Goal: Task Accomplishment & Management: Use online tool/utility

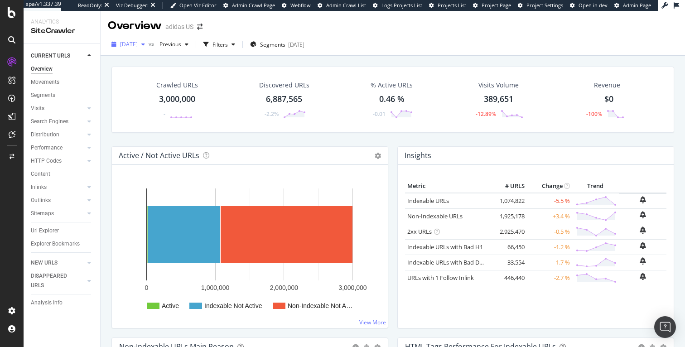
click at [137, 44] on span "[DATE]" at bounding box center [129, 44] width 18 height 8
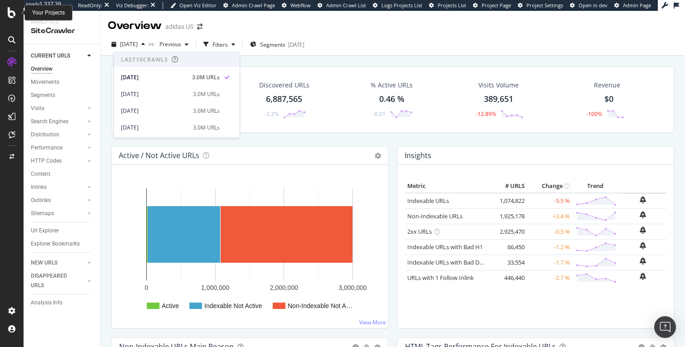
click at [12, 14] on icon at bounding box center [12, 12] width 8 height 11
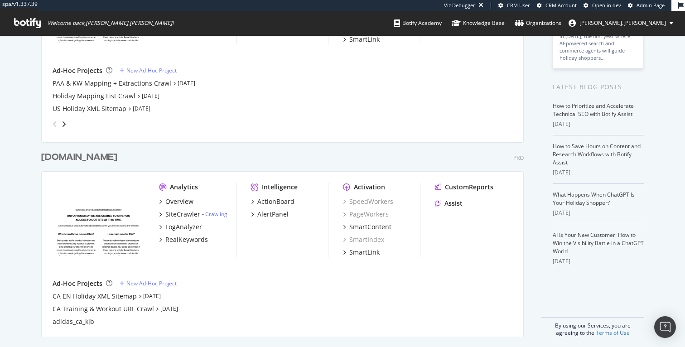
scroll to position [145, 0]
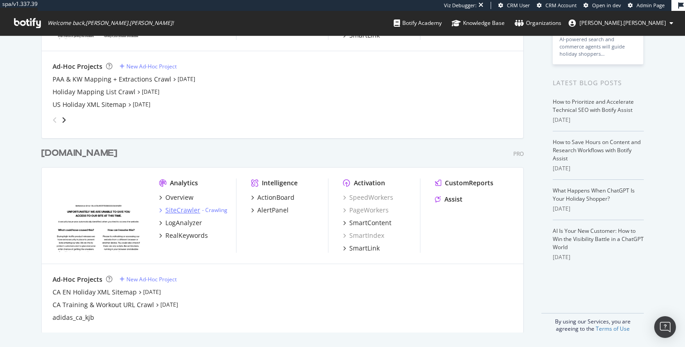
click at [182, 209] on div "SiteCrawler" at bounding box center [182, 210] width 35 height 9
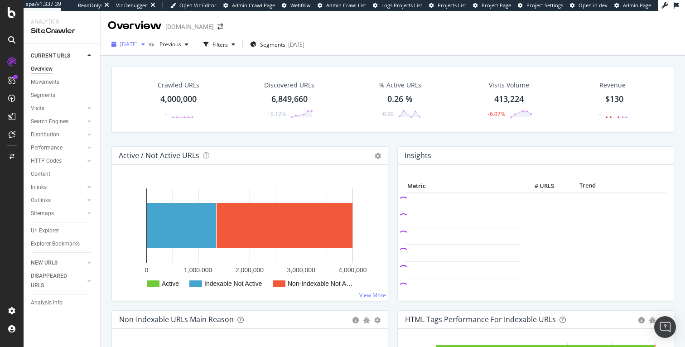
click at [138, 46] on span "[DATE]" at bounding box center [129, 44] width 18 height 8
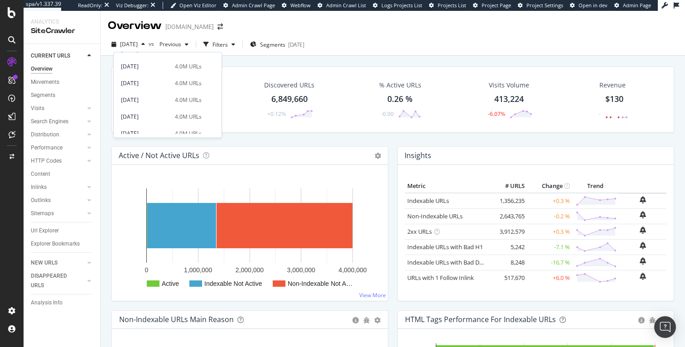
scroll to position [284, 0]
click at [153, 76] on div "[DATE]" at bounding box center [145, 76] width 49 height 8
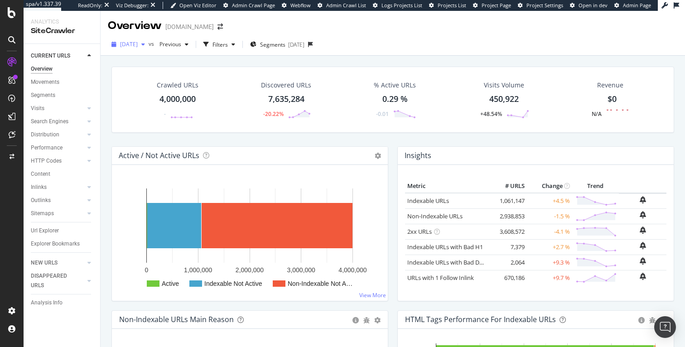
click at [136, 44] on span "[DATE]" at bounding box center [129, 44] width 18 height 8
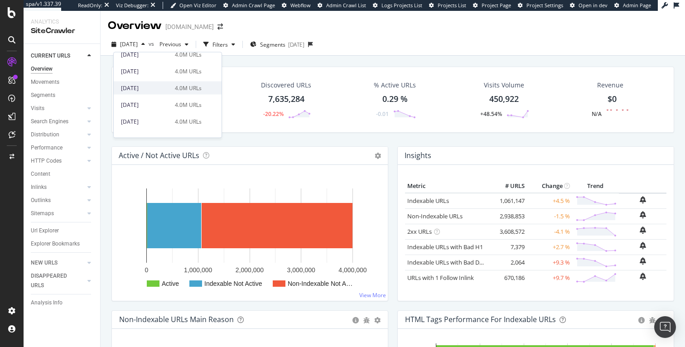
scroll to position [272, 0]
click at [175, 99] on div "4,000,000" at bounding box center [178, 99] width 36 height 12
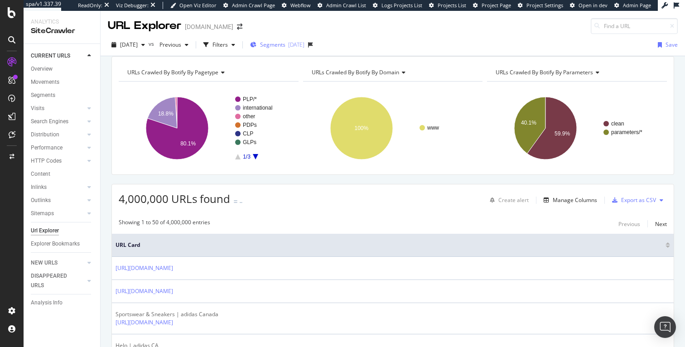
click at [286, 45] on span "Segments" at bounding box center [272, 45] width 25 height 8
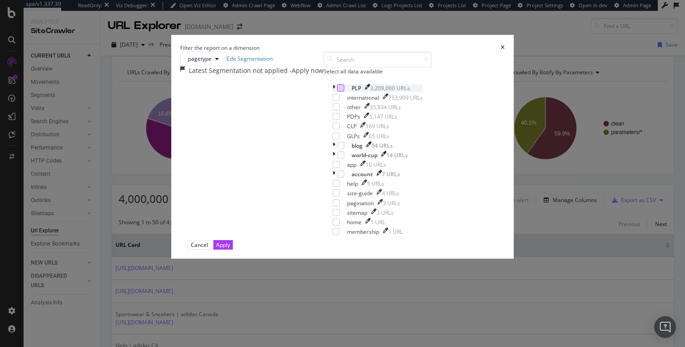
click at [337, 92] on div "modal" at bounding box center [340, 87] width 7 height 7
click at [230, 249] on div "Apply" at bounding box center [223, 245] width 14 height 8
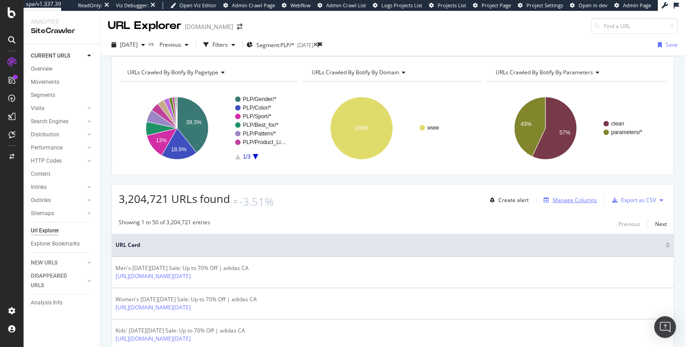
click at [579, 204] on div "Manage Columns" at bounding box center [575, 200] width 44 height 8
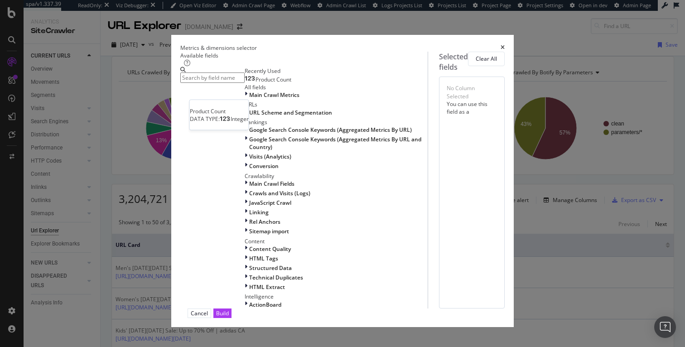
click at [245, 83] on div "Product Count" at bounding box center [268, 79] width 47 height 7
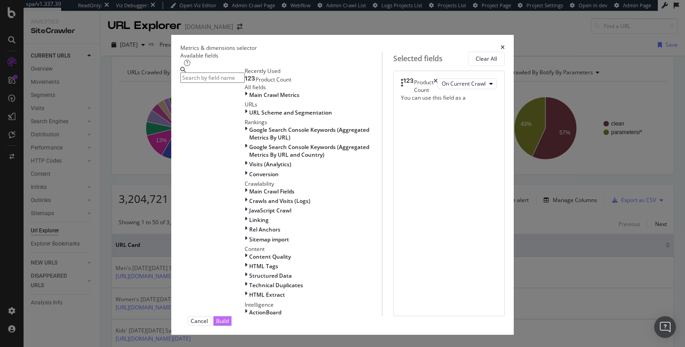
click at [229, 317] on div "Build" at bounding box center [222, 321] width 13 height 8
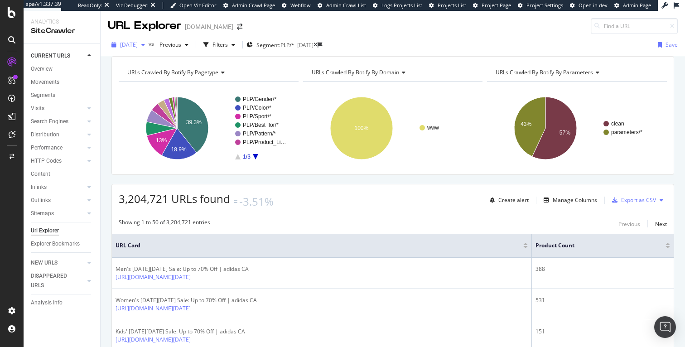
click at [138, 46] on span "[DATE]" at bounding box center [129, 45] width 18 height 8
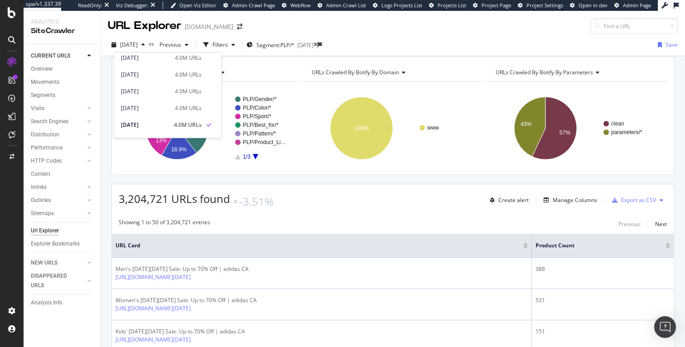
scroll to position [238, 0]
click at [157, 105] on div "[DATE]" at bounding box center [145, 106] width 49 height 8
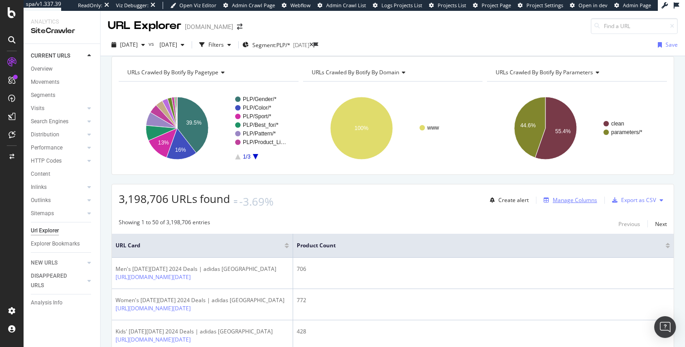
click at [573, 204] on div "Manage Columns" at bounding box center [575, 200] width 44 height 8
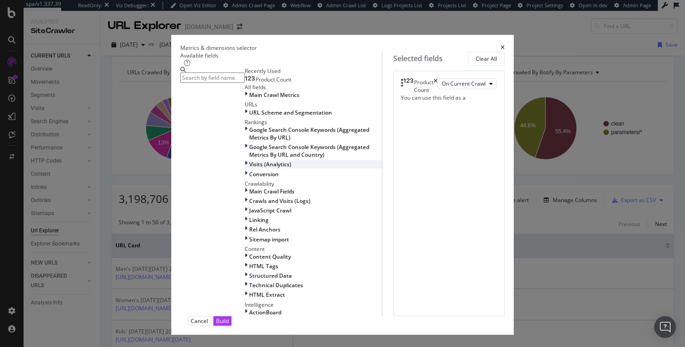
click at [249, 168] on span "Visits (Analytics)" at bounding box center [270, 164] width 42 height 8
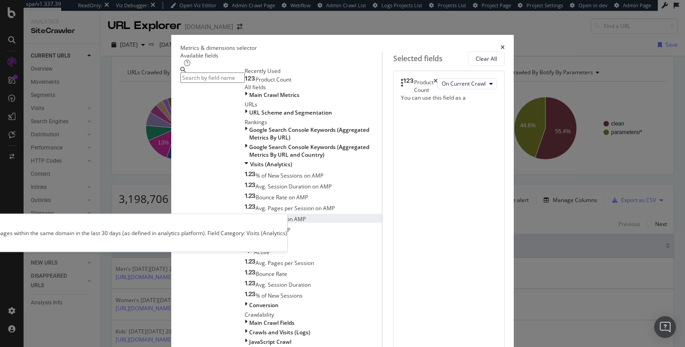
scroll to position [58, 0]
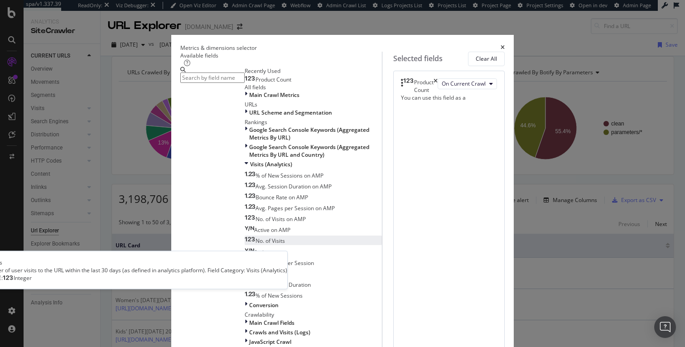
click at [245, 245] on div "No. of Visits" at bounding box center [265, 241] width 40 height 8
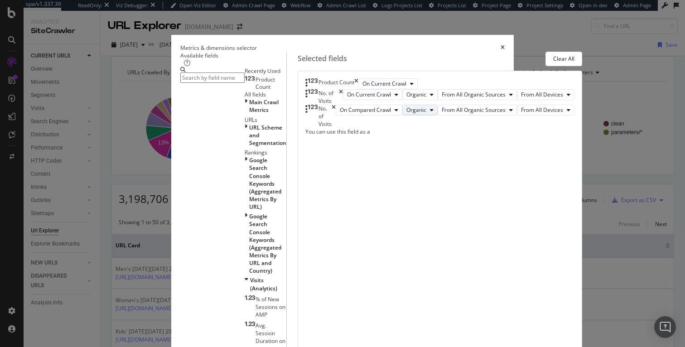
click at [427, 114] on span "Organic" at bounding box center [417, 110] width 20 height 8
click at [336, 128] on icon "times" at bounding box center [334, 116] width 4 height 23
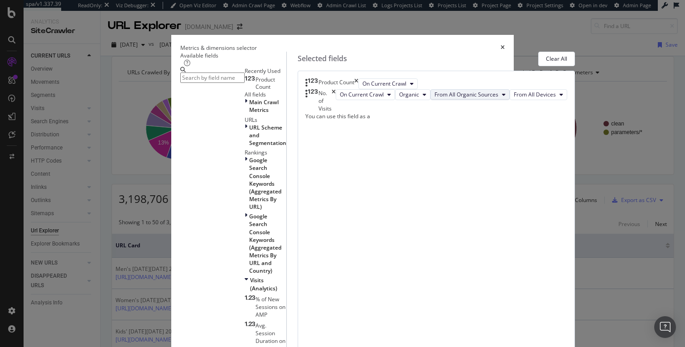
click at [435, 98] on span "From All Organic Sources" at bounding box center [467, 95] width 64 height 8
click at [384, 98] on span "On Current Crawl" at bounding box center [362, 95] width 44 height 8
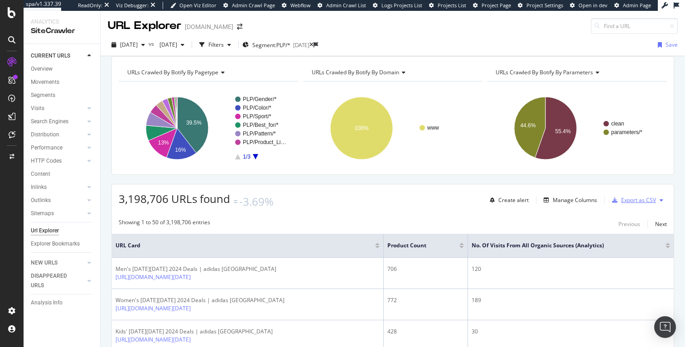
click at [637, 204] on div "Export as CSV" at bounding box center [639, 200] width 35 height 8
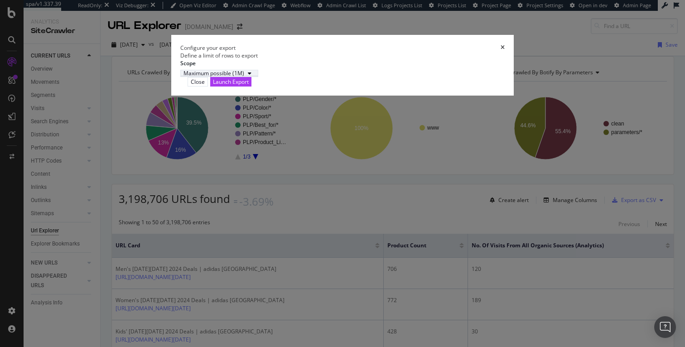
click at [255, 76] on div "modal" at bounding box center [249, 73] width 11 height 5
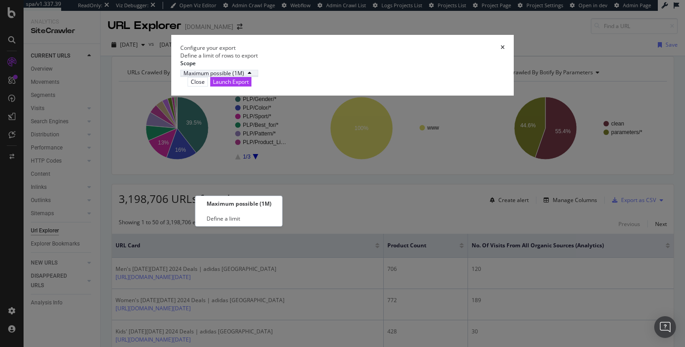
click at [255, 76] on div "modal" at bounding box center [249, 73] width 11 height 5
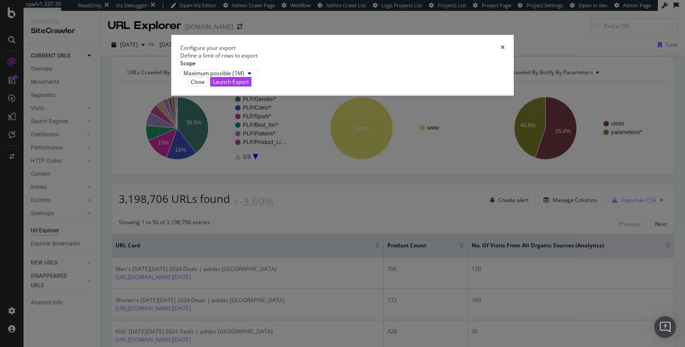
click at [505, 50] on icon "times" at bounding box center [503, 47] width 4 height 5
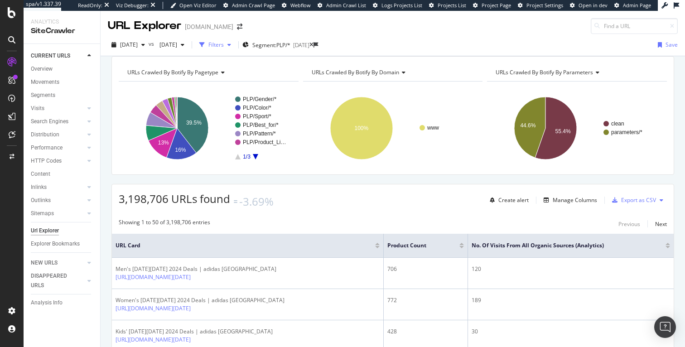
click at [224, 46] on div "Filters" at bounding box center [216, 45] width 15 height 8
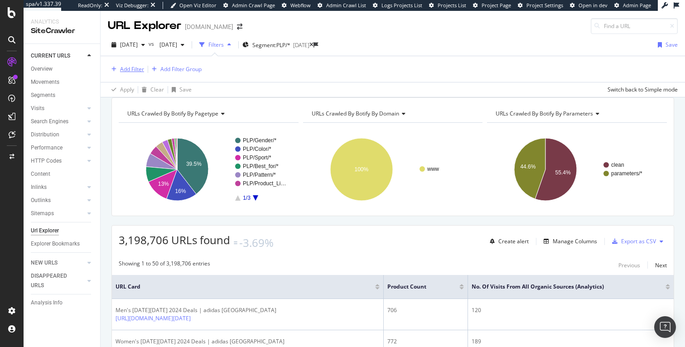
click at [135, 69] on div "Add Filter" at bounding box center [132, 69] width 24 height 8
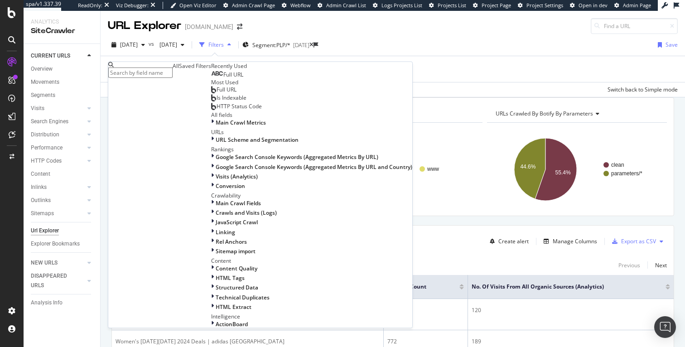
click at [166, 70] on input "text" at bounding box center [140, 73] width 64 height 10
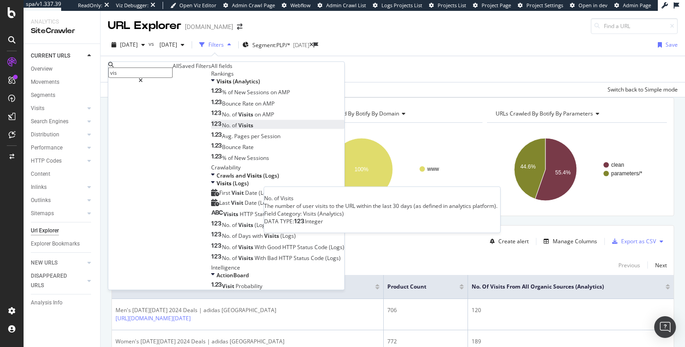
type input "vis"
click at [232, 129] on span "of" at bounding box center [235, 125] width 6 height 8
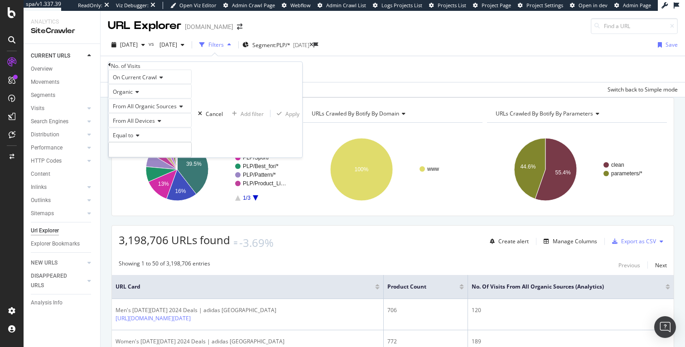
click at [133, 139] on span "Equal to" at bounding box center [123, 135] width 20 height 8
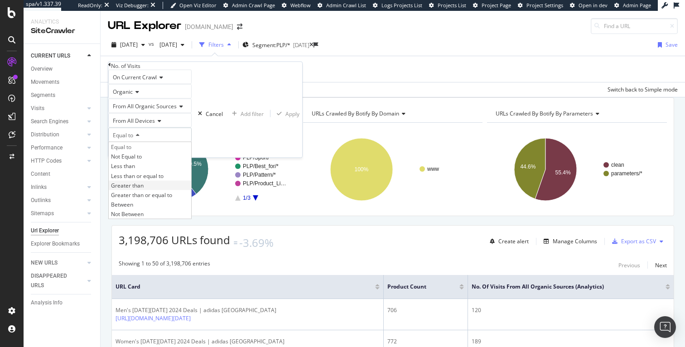
click at [133, 189] on span "Greater than" at bounding box center [127, 185] width 33 height 8
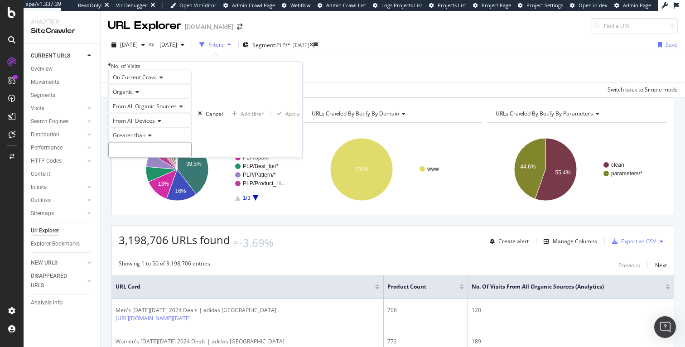
click at [138, 158] on input "number" at bounding box center [149, 149] width 83 height 15
type input "0"
click at [286, 117] on div "Apply" at bounding box center [293, 114] width 14 height 8
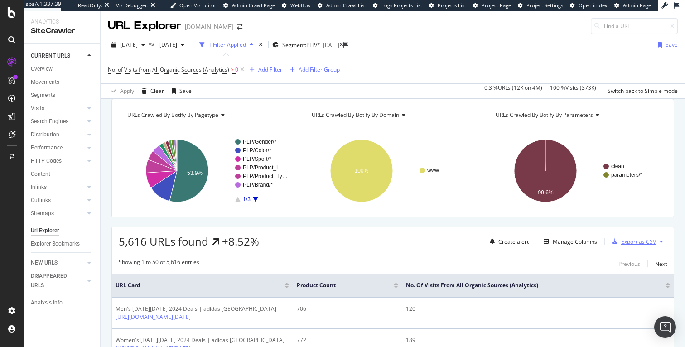
click at [632, 246] on div "Export as CSV" at bounding box center [639, 242] width 35 height 8
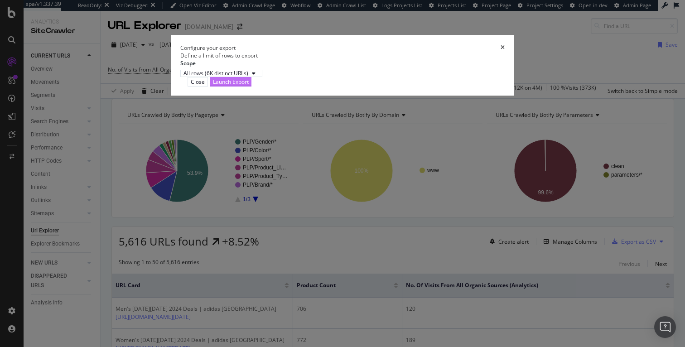
click at [249, 86] on div "Launch Export" at bounding box center [231, 82] width 36 height 8
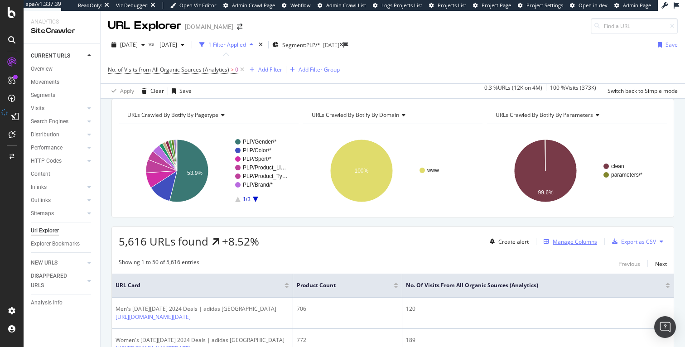
click at [566, 246] on div "Manage Columns" at bounding box center [575, 242] width 44 height 8
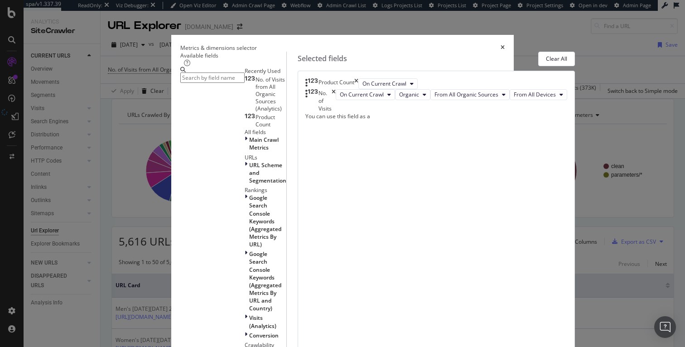
scroll to position [25, 0]
click at [245, 332] on icon "modal" at bounding box center [246, 336] width 3 height 8
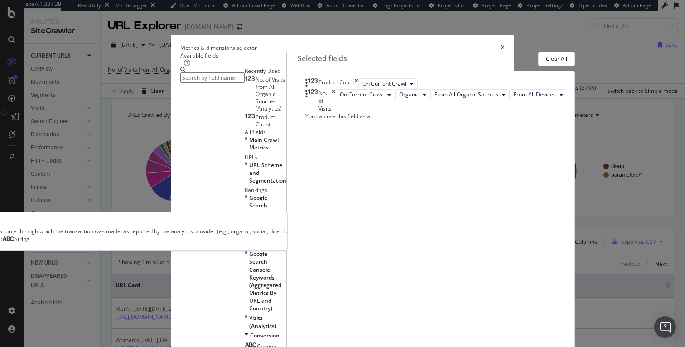
scroll to position [60, 0]
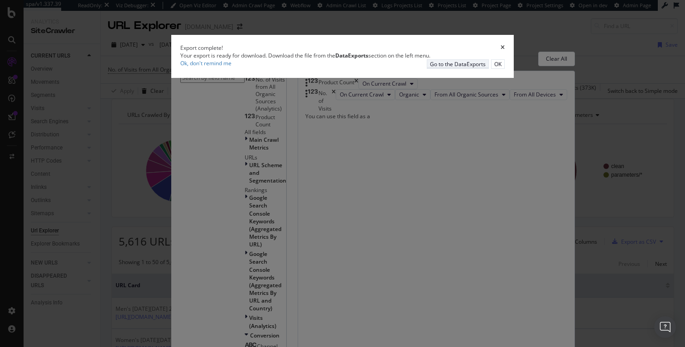
click at [455, 68] on div "Go to the DataExports" at bounding box center [458, 64] width 56 height 8
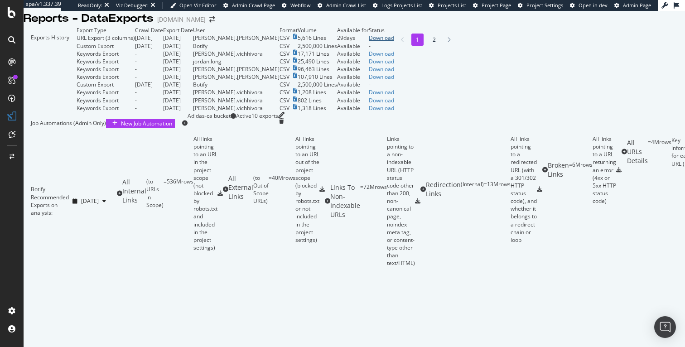
click at [394, 42] on div "Download" at bounding box center [381, 38] width 25 height 8
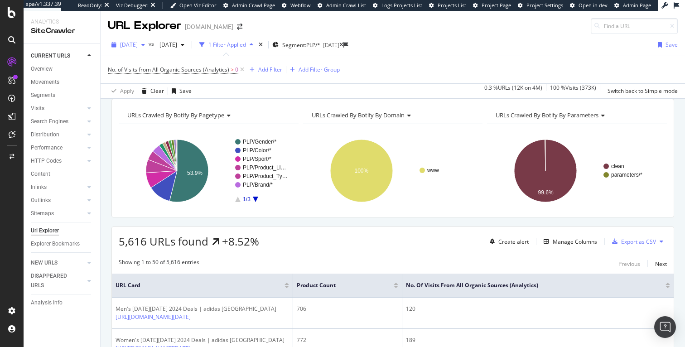
click at [138, 44] on span "[DATE]" at bounding box center [129, 45] width 18 height 8
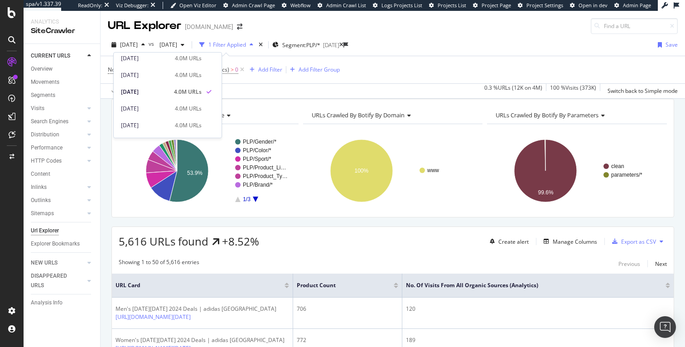
scroll to position [276, 0]
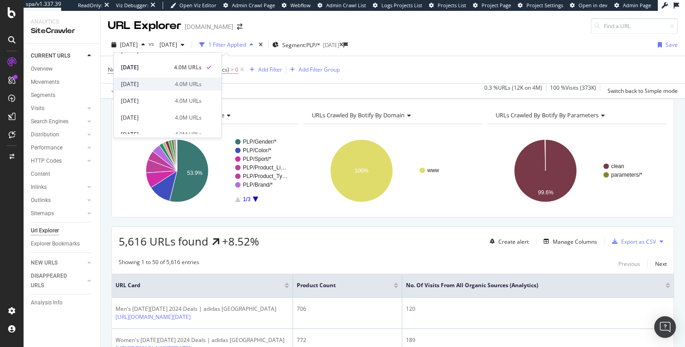
click at [151, 86] on div "[DATE]" at bounding box center [145, 84] width 49 height 8
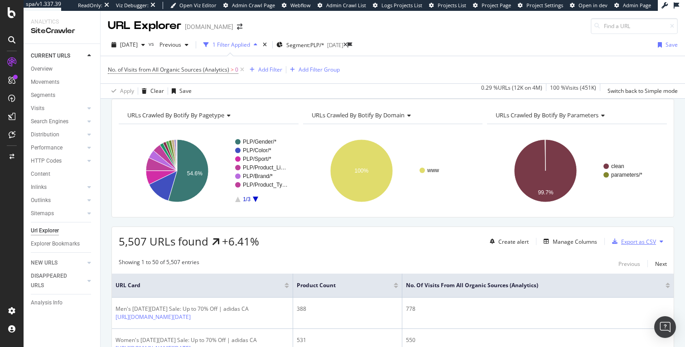
click at [630, 246] on div "Export as CSV" at bounding box center [639, 242] width 35 height 8
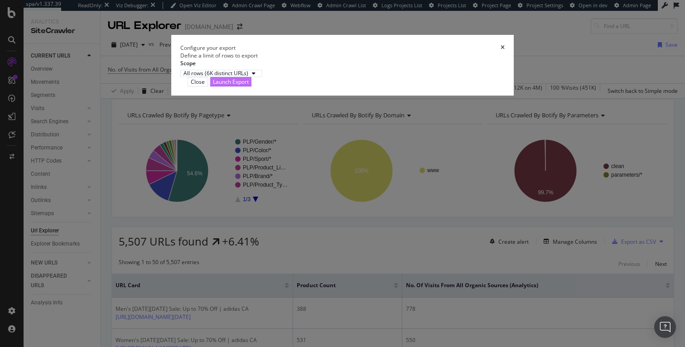
click at [249, 86] on div "Launch Export" at bounding box center [231, 82] width 36 height 8
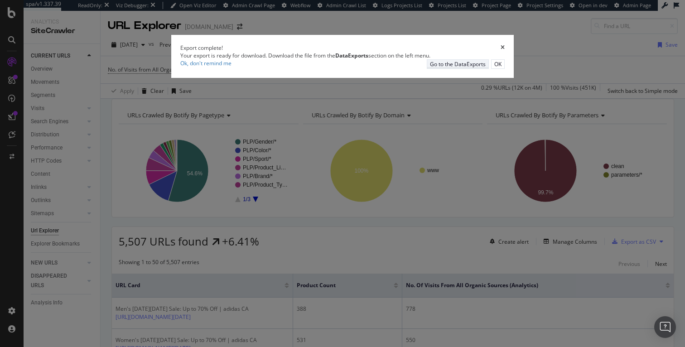
click at [455, 68] on div "Go to the DataExports" at bounding box center [458, 64] width 56 height 8
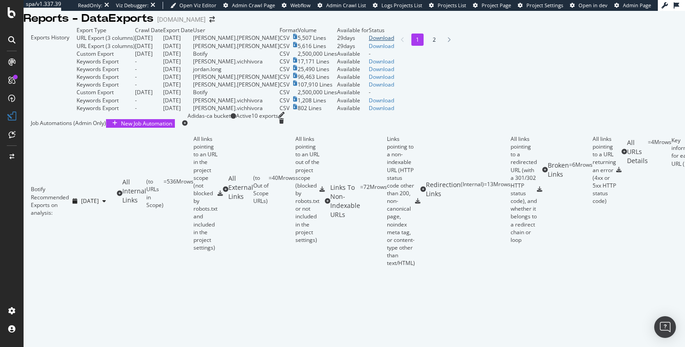
click at [394, 42] on div "Download" at bounding box center [381, 38] width 25 height 8
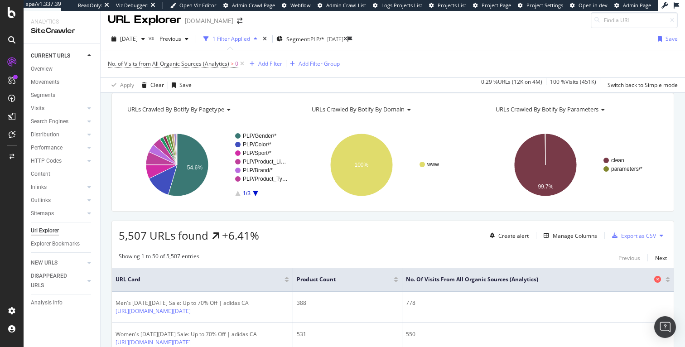
scroll to position [24, 0]
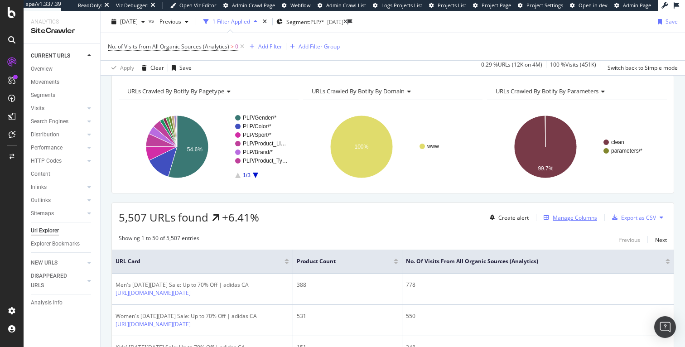
click at [555, 222] on div "Manage Columns" at bounding box center [575, 218] width 44 height 8
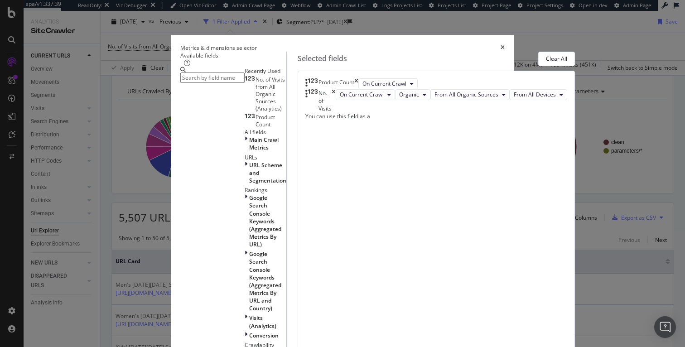
click at [238, 83] on input "modal" at bounding box center [212, 78] width 64 height 10
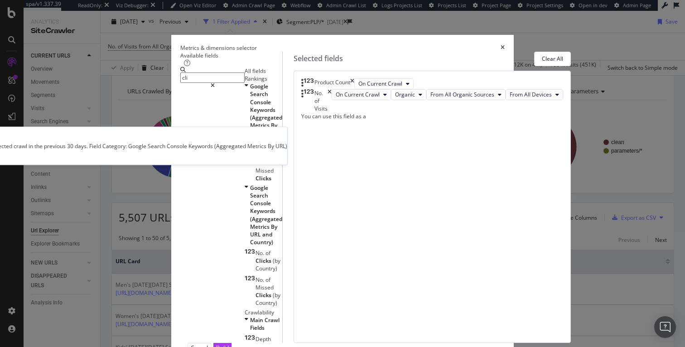
type input "cli"
click at [256, 146] on span "No." at bounding box center [261, 144] width 10 height 8
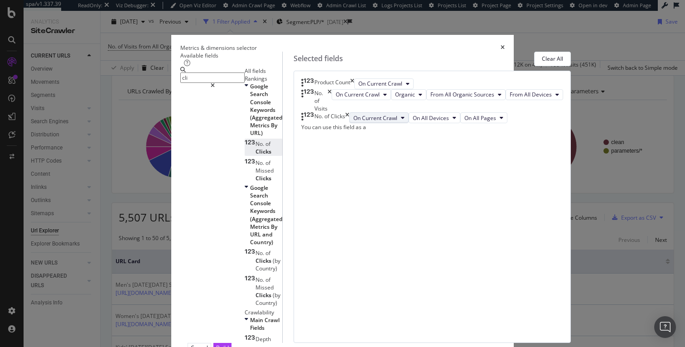
click at [398, 122] on span "On Current Crawl" at bounding box center [376, 118] width 44 height 8
click at [229, 344] on div "Build" at bounding box center [222, 348] width 13 height 8
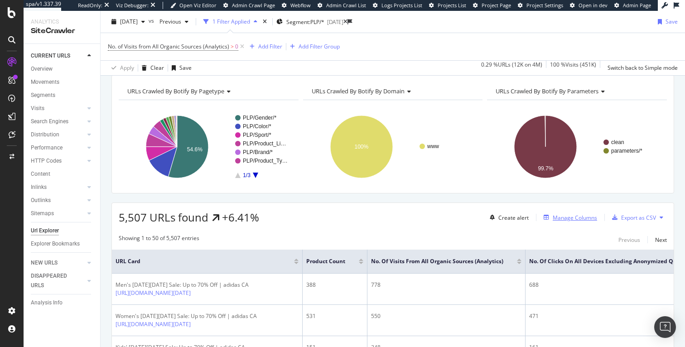
click at [573, 222] on div "Manage Columns" at bounding box center [575, 218] width 44 height 8
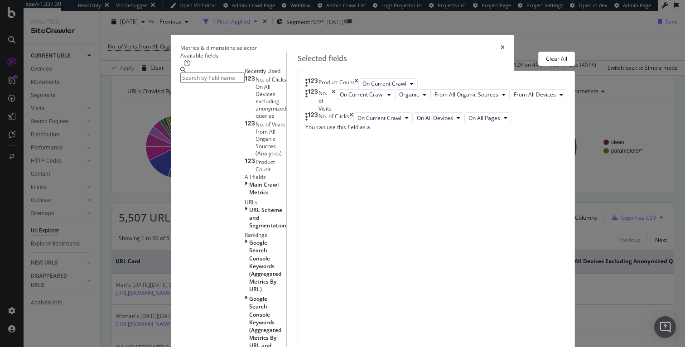
click at [245, 82] on input "modal" at bounding box center [212, 78] width 64 height 10
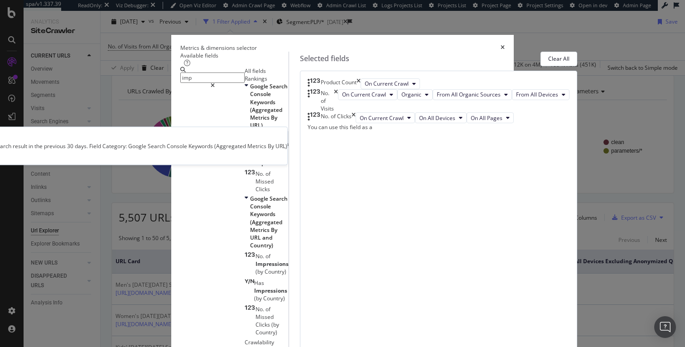
type input "imp"
click at [256, 146] on span "Impressions" at bounding box center [272, 144] width 33 height 8
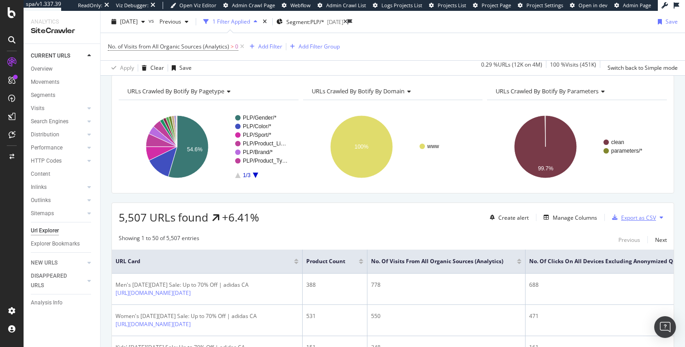
click at [624, 222] on div "Export as CSV" at bounding box center [639, 218] width 35 height 8
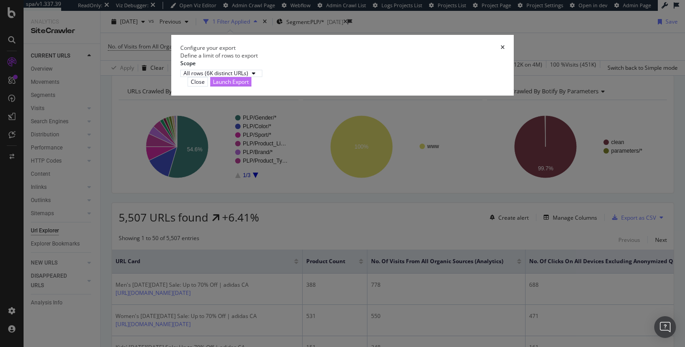
click at [249, 86] on div "Launch Export" at bounding box center [231, 82] width 36 height 8
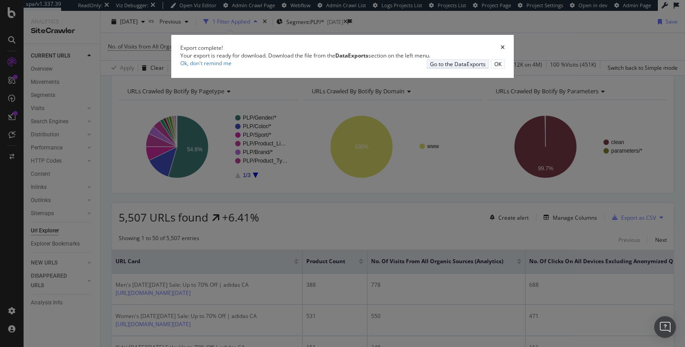
click at [461, 68] on div "Go to the DataExports" at bounding box center [458, 64] width 56 height 8
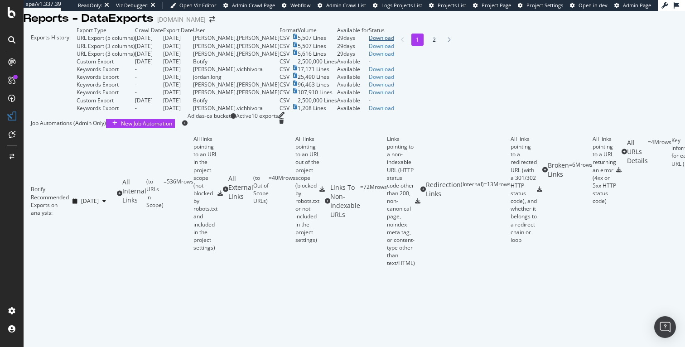
click at [394, 42] on div "Download" at bounding box center [381, 38] width 25 height 8
